Goal: Task Accomplishment & Management: Manage account settings

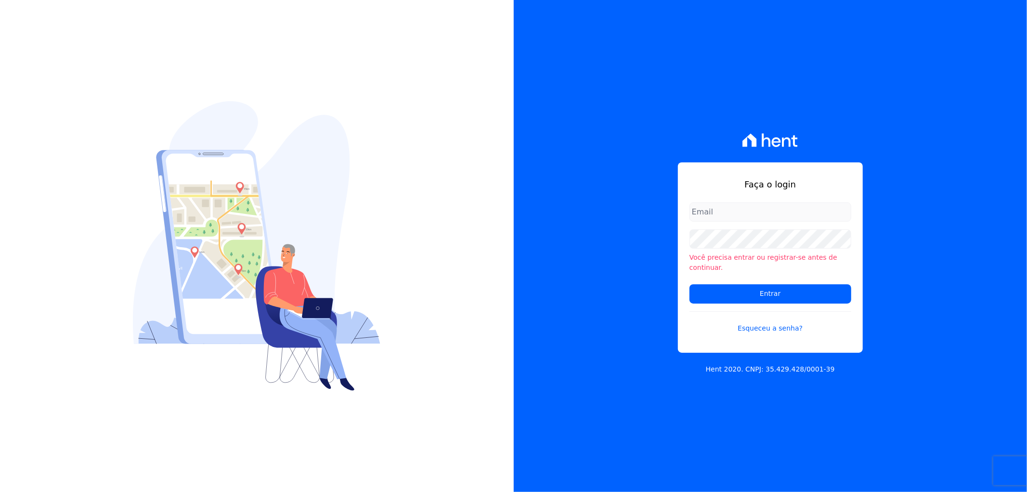
click at [725, 216] on input "email" at bounding box center [771, 211] width 162 height 19
type input "[PERSON_NAME][EMAIL_ADDRESS][DOMAIN_NAME]"
click at [706, 216] on input "[PERSON_NAME][EMAIL_ADDRESS][DOMAIN_NAME]" at bounding box center [771, 211] width 162 height 19
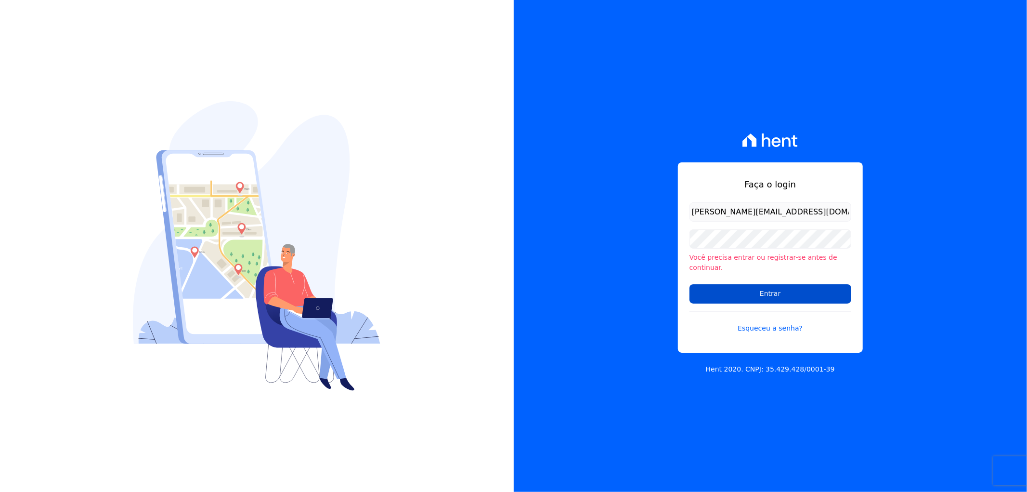
click at [740, 290] on input "Entrar" at bounding box center [771, 293] width 162 height 19
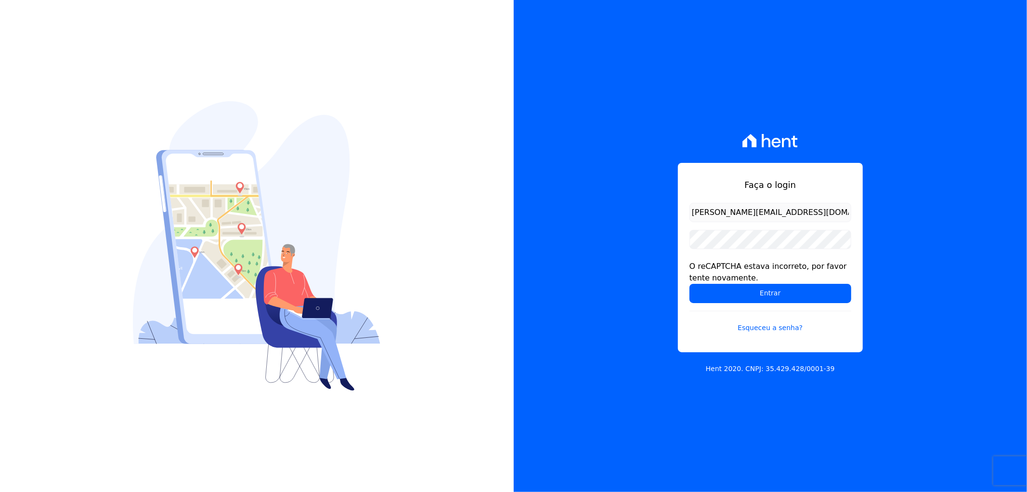
click at [720, 217] on input "[PERSON_NAME][EMAIL_ADDRESS][DOMAIN_NAME]" at bounding box center [771, 212] width 162 height 19
click at [718, 286] on input "Entrar" at bounding box center [771, 293] width 162 height 19
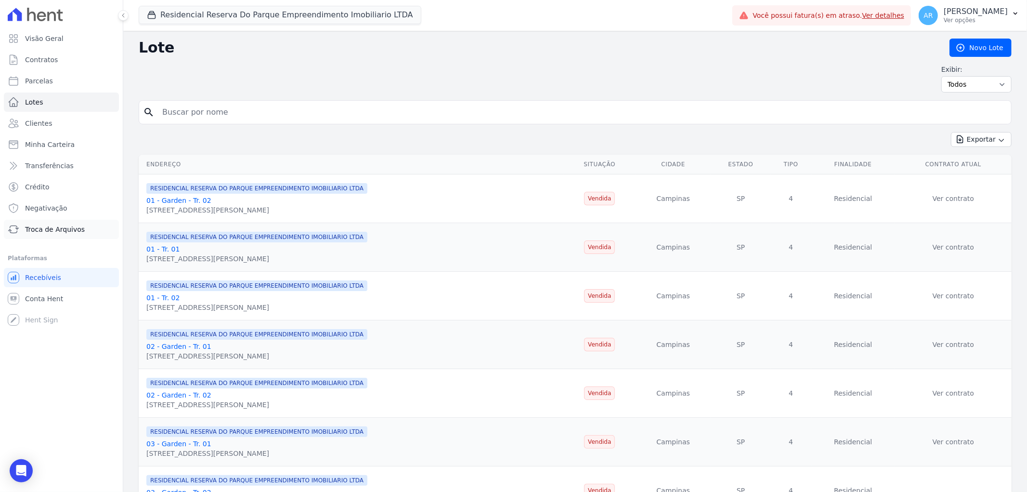
click at [49, 225] on span "Troca de Arquivos" at bounding box center [55, 229] width 60 height 10
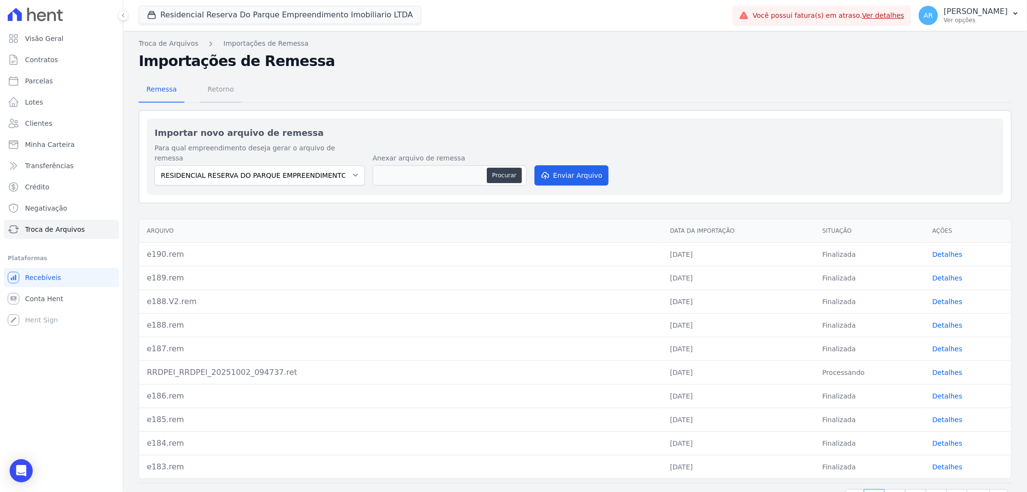
click at [208, 92] on span "Retorno" at bounding box center [221, 88] width 38 height 19
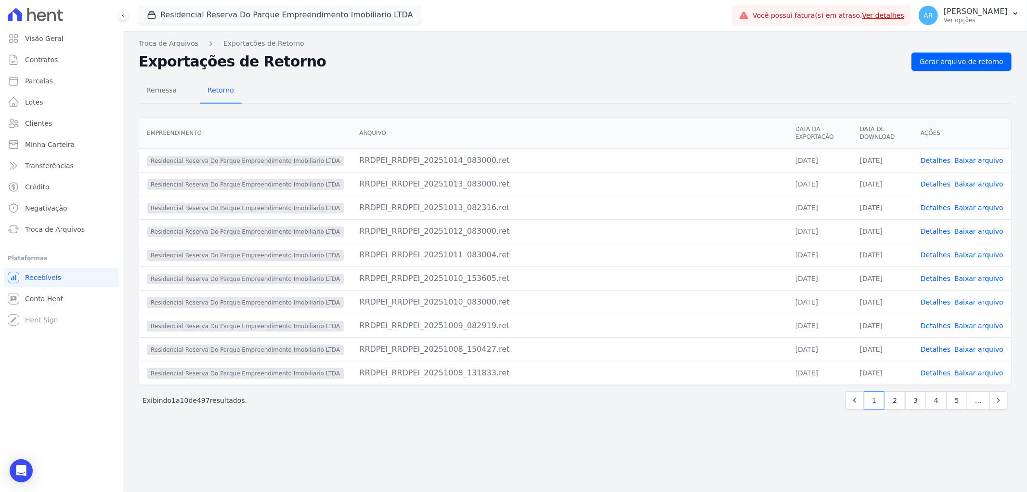
click at [889, 15] on link "Ver detalhes" at bounding box center [884, 16] width 42 height 8
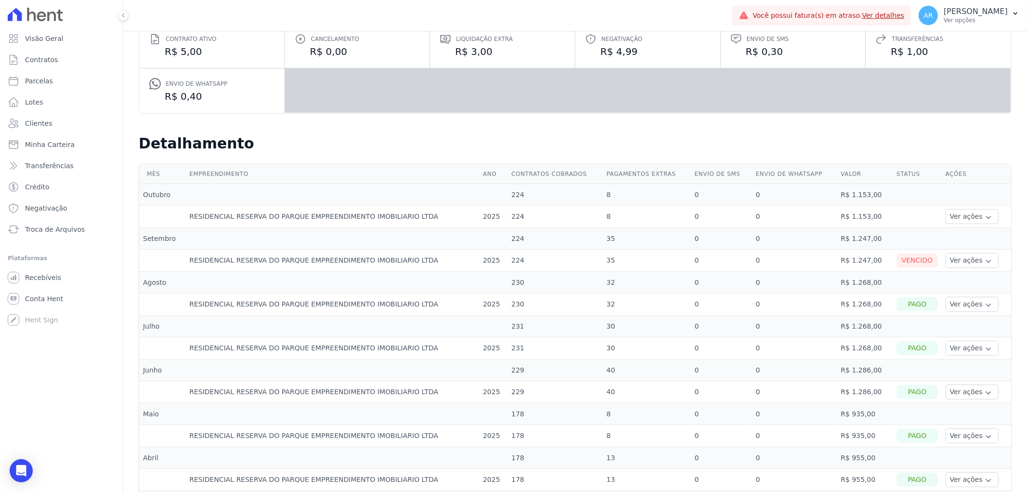
scroll to position [160, 0]
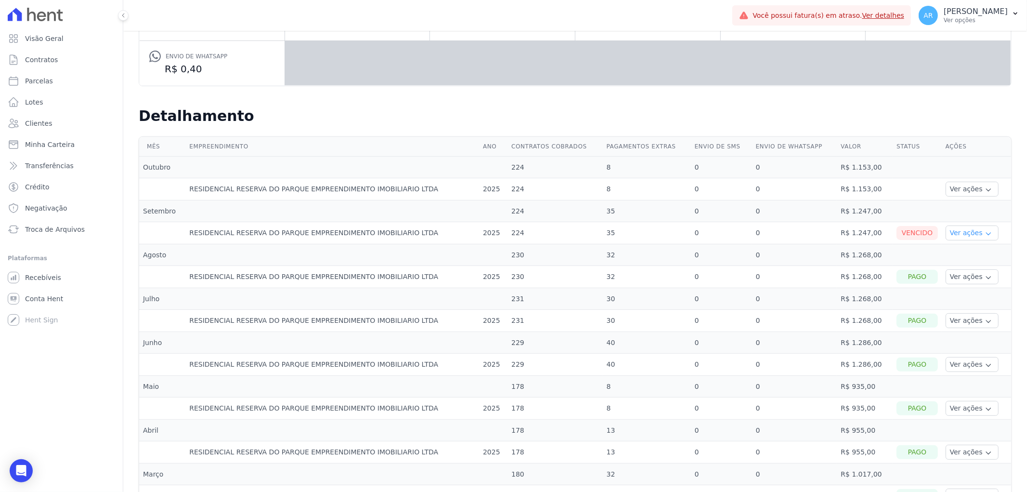
click at [952, 233] on button "Ver ações" at bounding box center [972, 232] width 53 height 15
click at [952, 245] on link "Ver detalhes" at bounding box center [985, 247] width 71 height 10
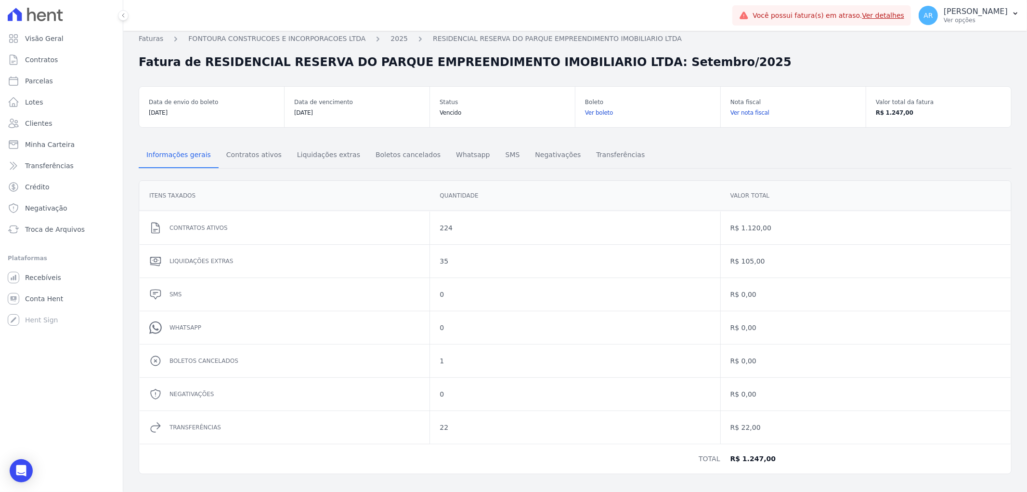
scroll to position [6, 0]
click at [380, 190] on dd "Itens Taxados" at bounding box center [284, 195] width 271 height 10
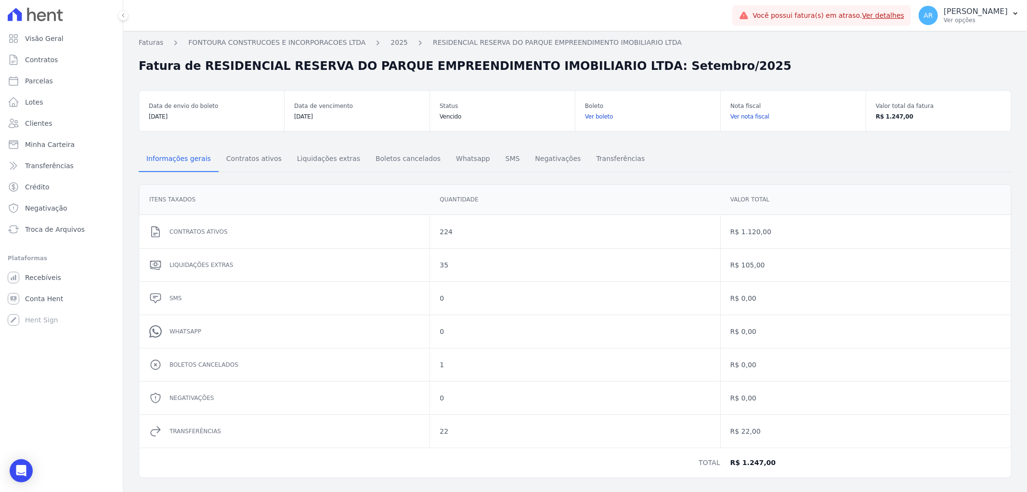
scroll to position [0, 0]
click at [978, 11] on p "Artur Reis Nunes" at bounding box center [976, 12] width 64 height 10
click at [956, 125] on link "Logout" at bounding box center [965, 127] width 123 height 17
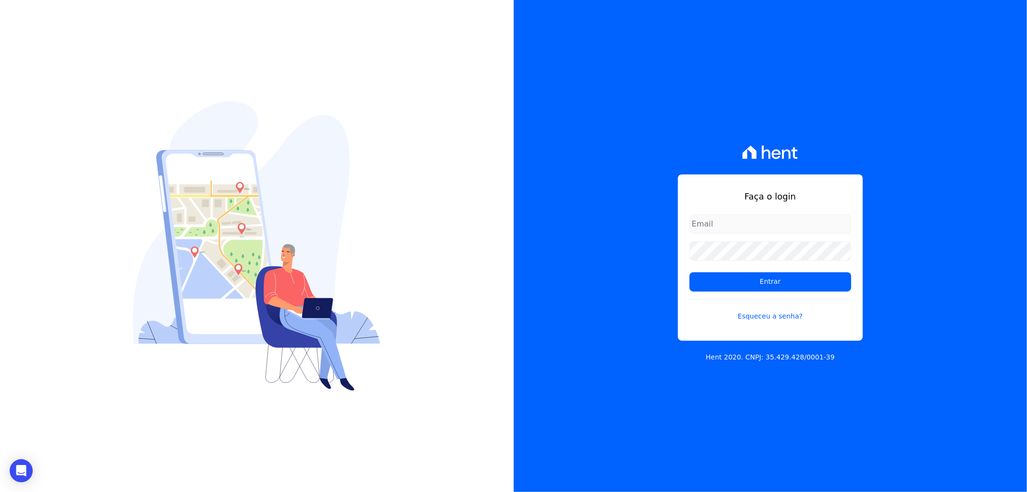
type input "[PERSON_NAME][EMAIL_ADDRESS][DOMAIN_NAME]"
